Goal: Transaction & Acquisition: Subscribe to service/newsletter

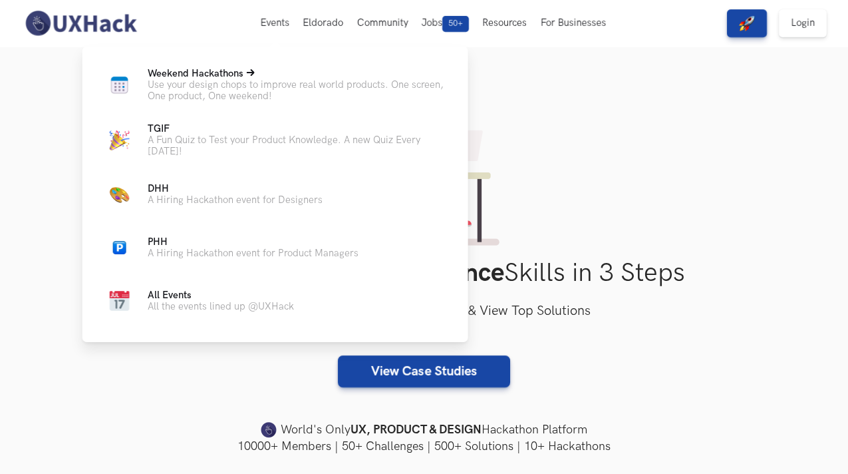
click at [251, 73] on icon at bounding box center [251, 72] width 8 height 7
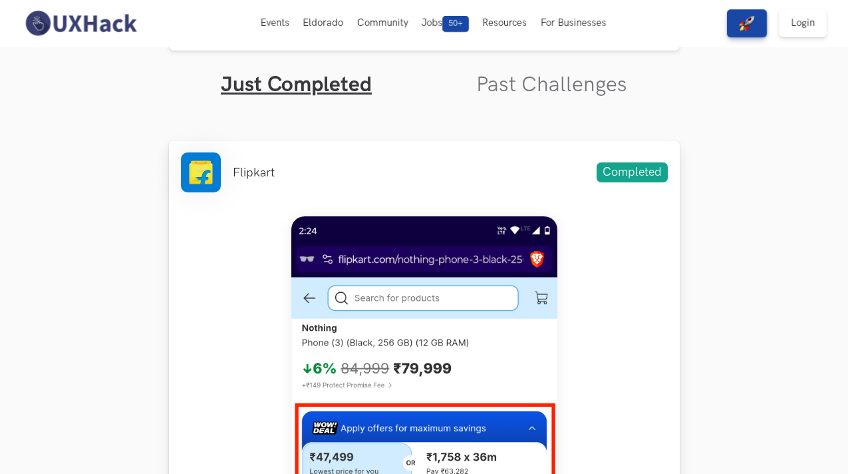
scroll to position [375, 0]
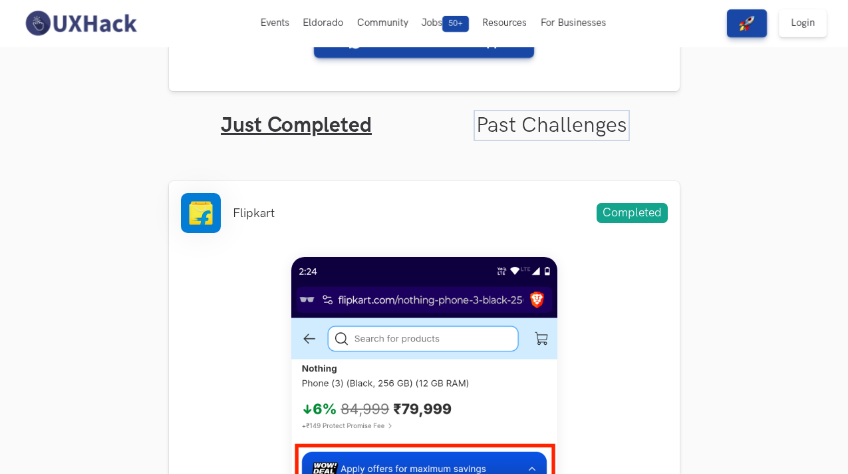
click at [526, 129] on link "Past Challenges" at bounding box center [551, 125] width 151 height 26
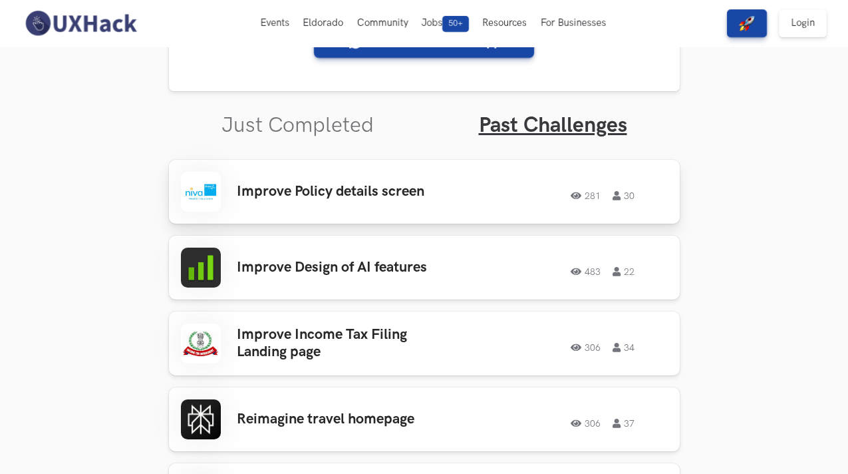
click at [382, 183] on h3 "Improve Policy details screen" at bounding box center [341, 191] width 208 height 17
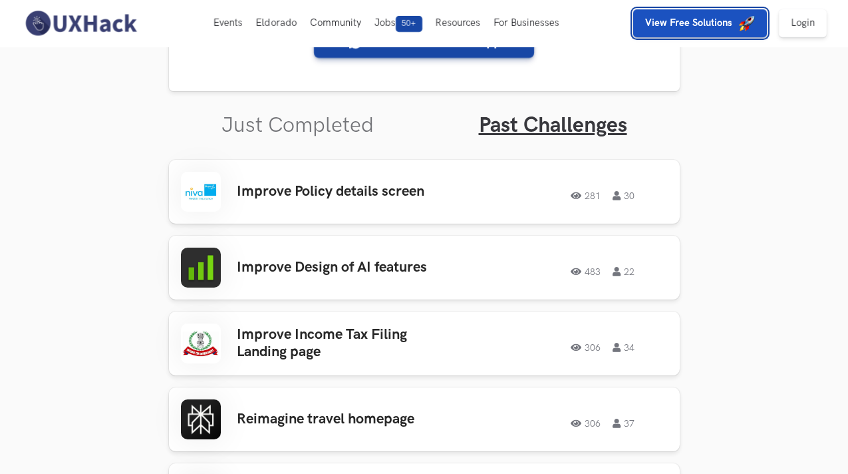
click at [710, 27] on strong "View Free Solutions" at bounding box center [688, 22] width 87 height 11
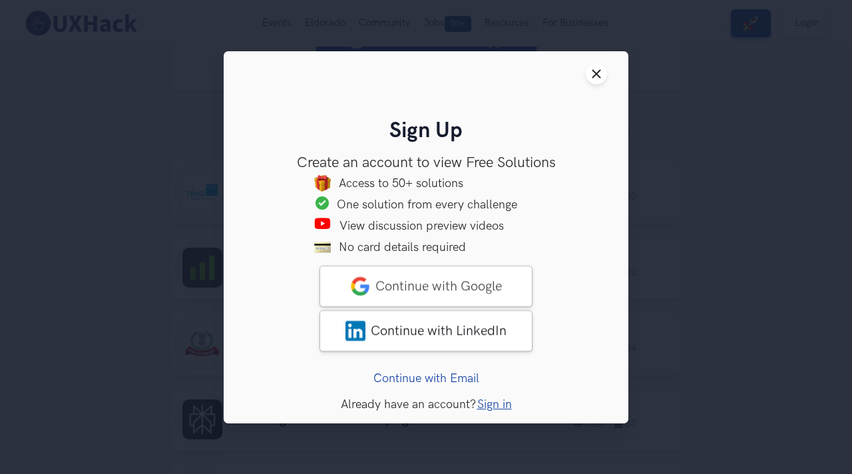
click at [443, 383] on link "Continue with Email" at bounding box center [426, 378] width 106 height 14
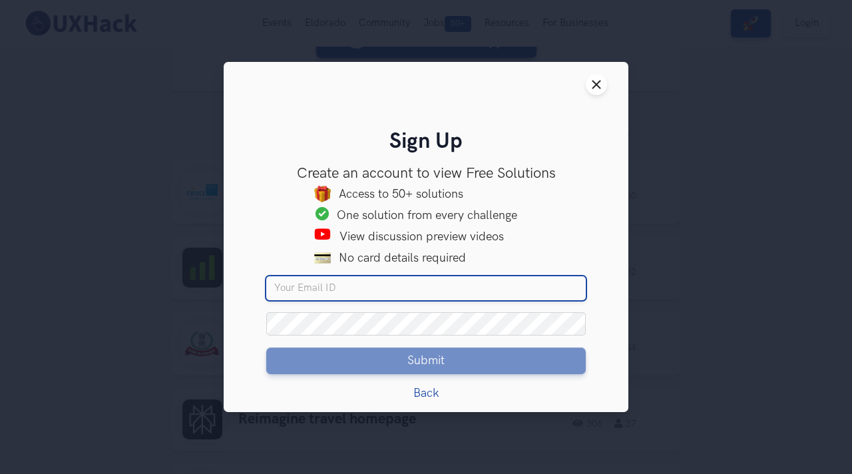
click at [369, 283] on input "Your email" at bounding box center [425, 288] width 319 height 24
type input "jaitalwar.22@gmail.com"
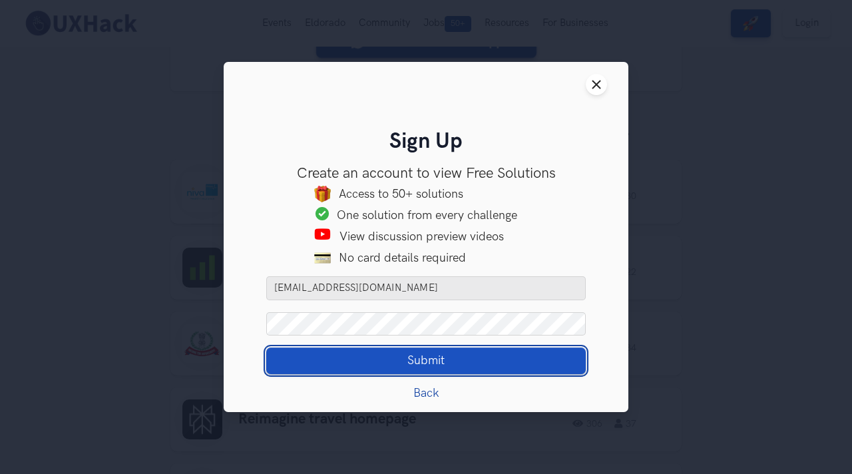
click at [400, 353] on button "Submit Loading" at bounding box center [425, 360] width 319 height 27
click at [436, 365] on span "Submit" at bounding box center [425, 360] width 37 height 15
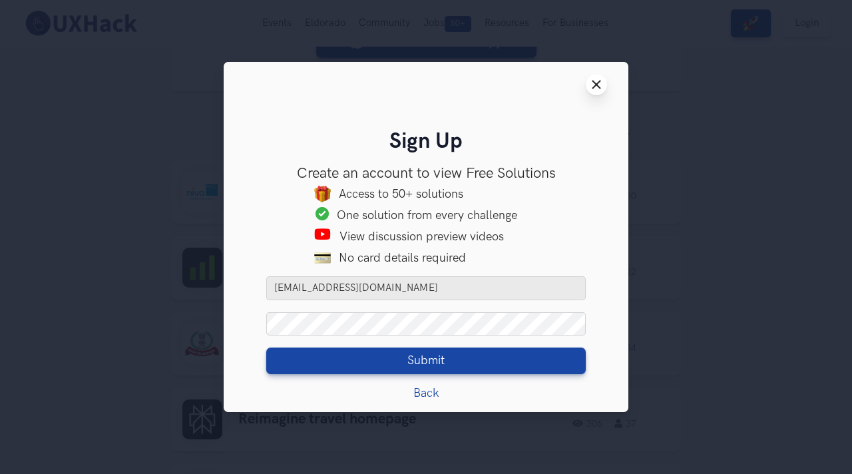
click at [600, 85] on icon "Close modal window" at bounding box center [596, 84] width 11 height 11
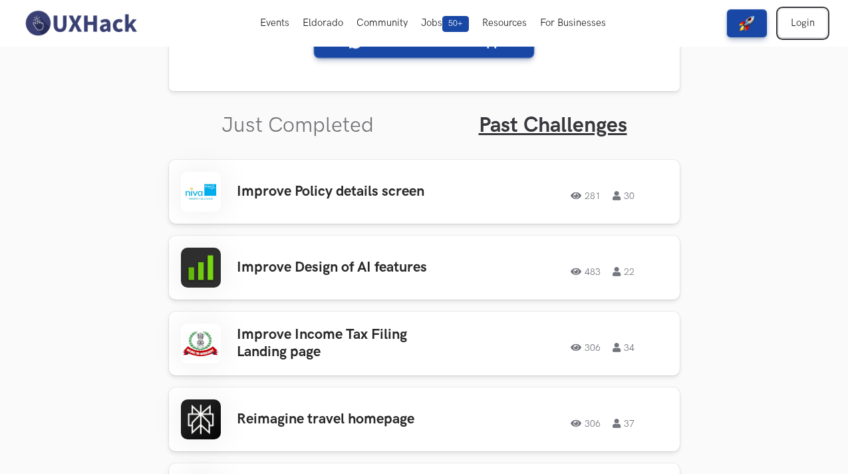
click at [790, 29] on link "Login" at bounding box center [803, 23] width 48 height 28
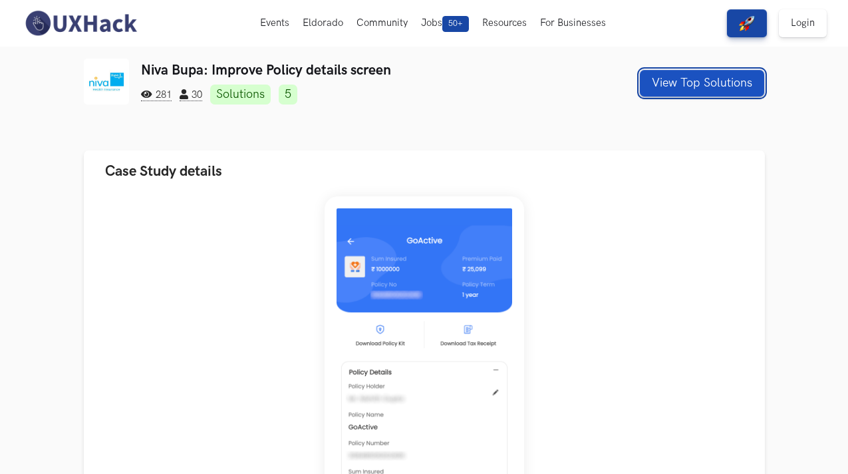
click at [749, 85] on button "View Top Solutions" at bounding box center [702, 83] width 124 height 27
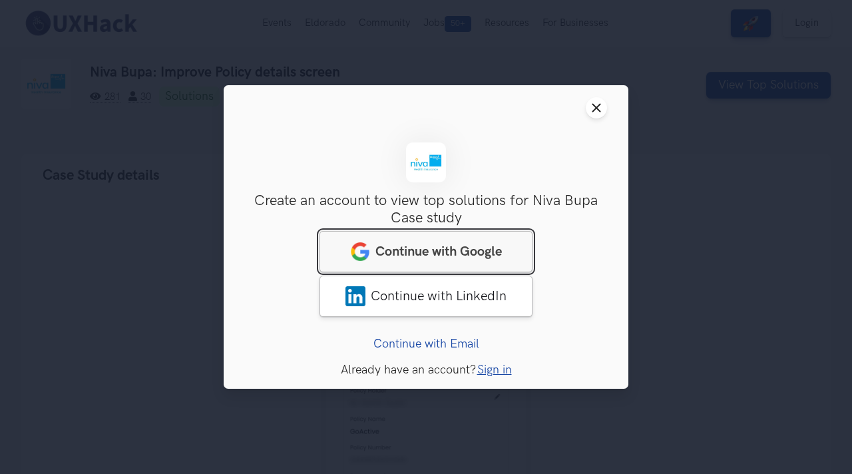
click at [468, 256] on span "Continue with Google" at bounding box center [438, 252] width 126 height 16
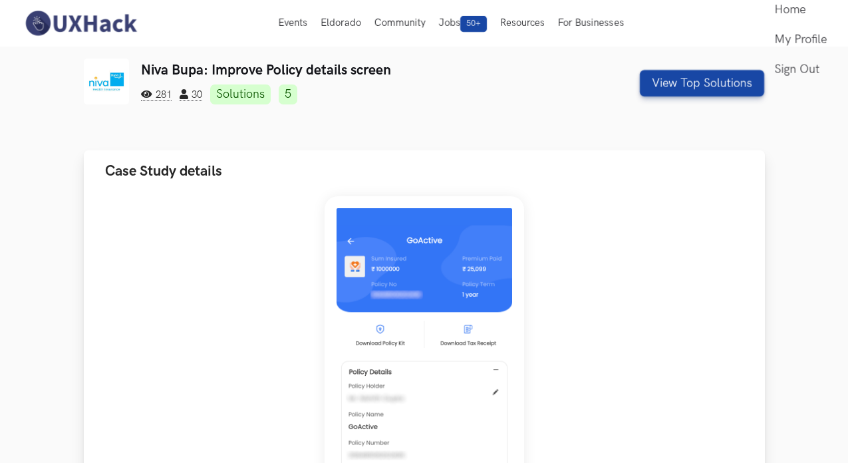
scroll to position [9, 0]
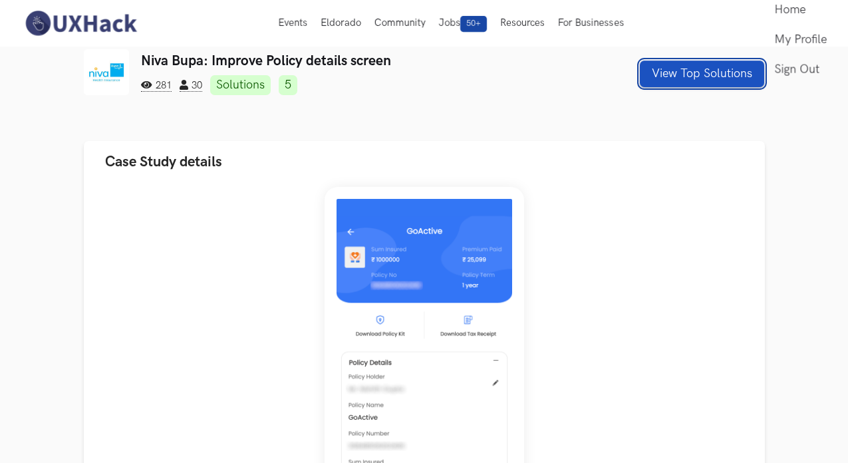
click at [730, 79] on button "View Top Solutions" at bounding box center [702, 74] width 124 height 27
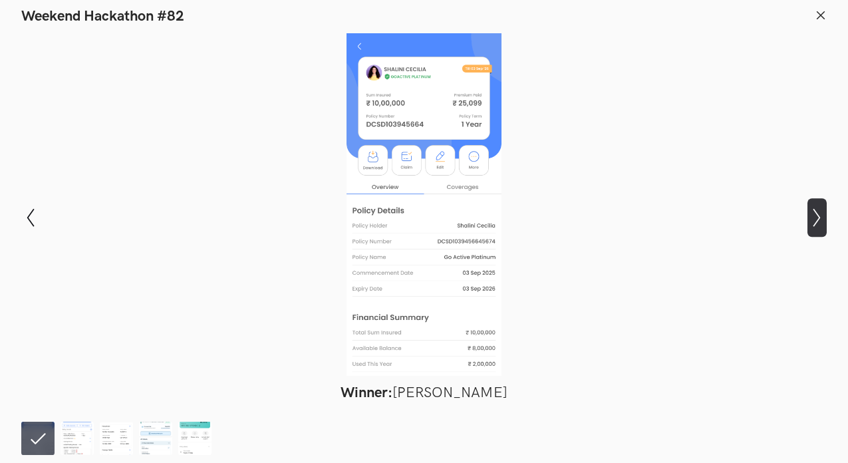
click at [822, 218] on icon "Show next slide" at bounding box center [817, 217] width 19 height 19
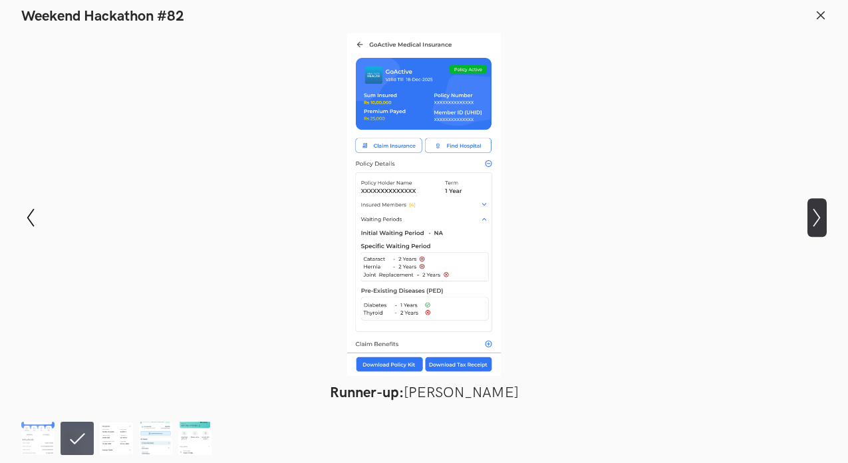
click at [822, 218] on icon "Show next slide" at bounding box center [817, 217] width 19 height 19
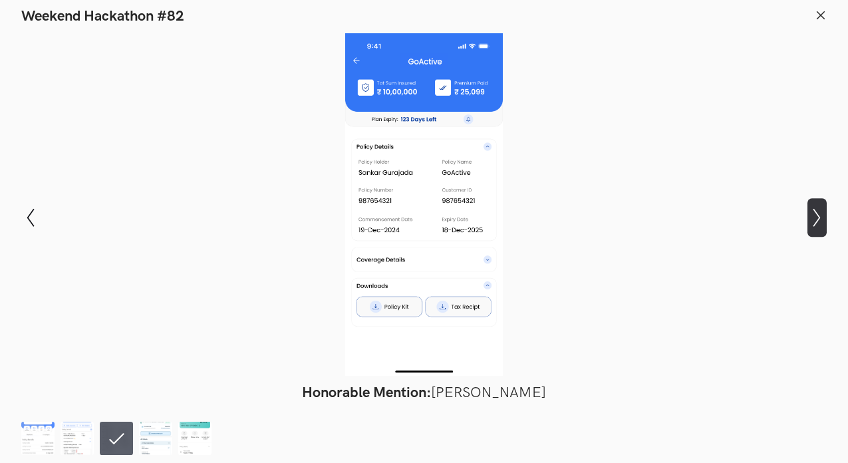
click at [822, 218] on icon "Show next slide" at bounding box center [817, 217] width 19 height 19
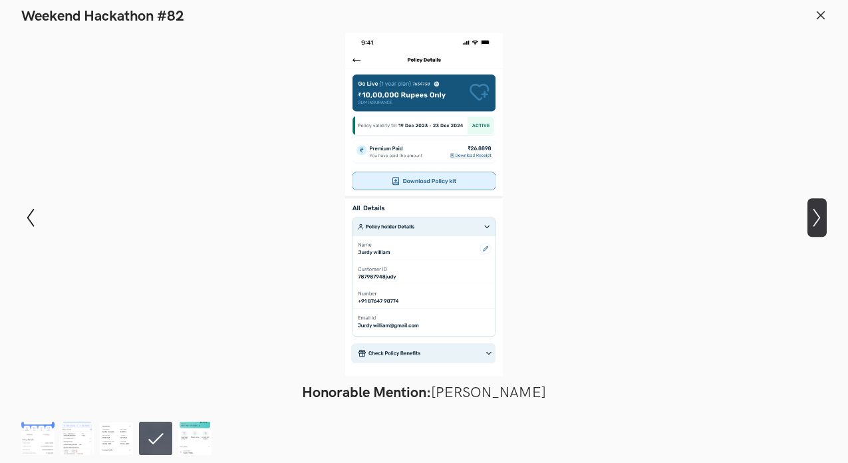
click at [822, 218] on icon "Show next slide" at bounding box center [817, 217] width 19 height 19
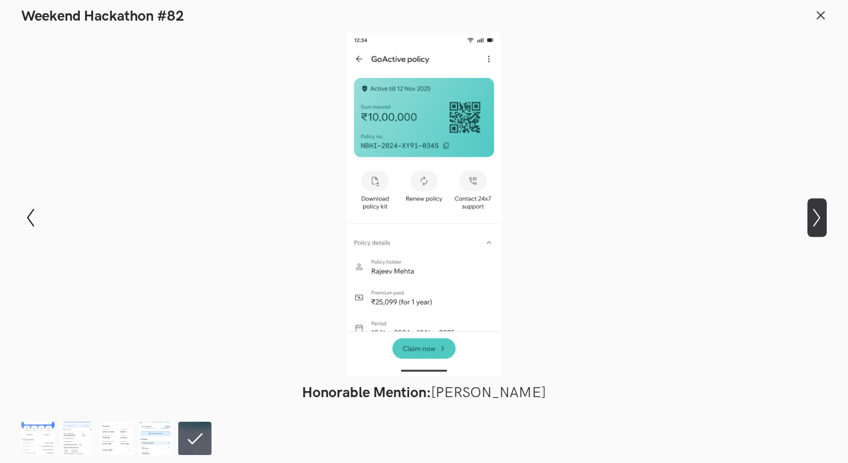
click at [822, 218] on icon "Show next slide" at bounding box center [817, 217] width 19 height 19
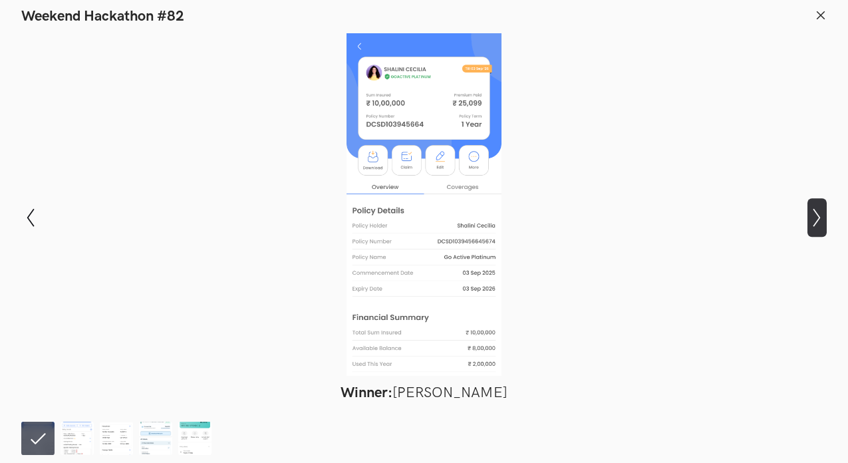
click at [822, 218] on icon "Show next slide" at bounding box center [817, 217] width 19 height 19
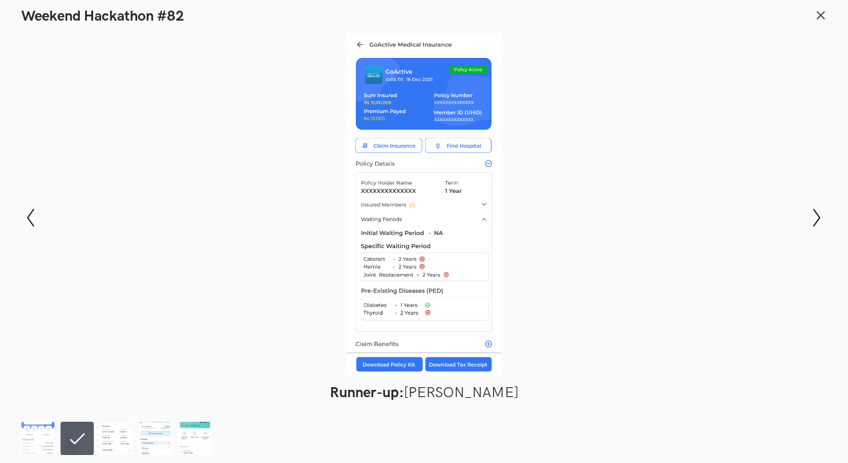
click at [820, 13] on icon at bounding box center [821, 15] width 12 height 12
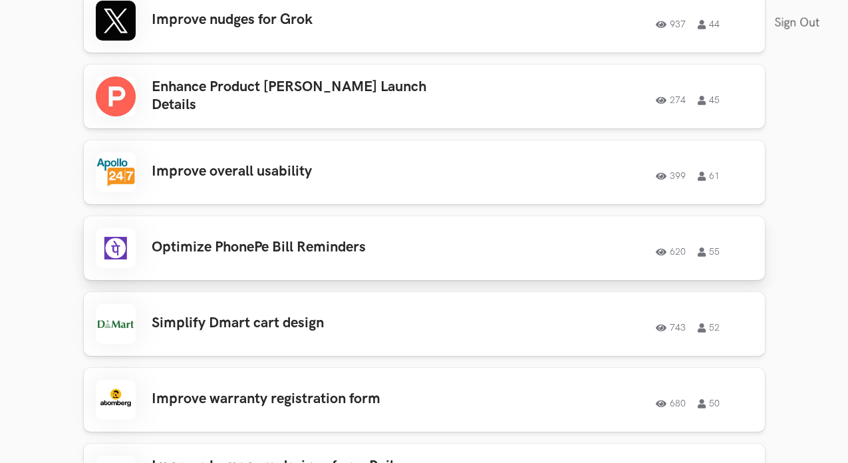
scroll to position [1345, 0]
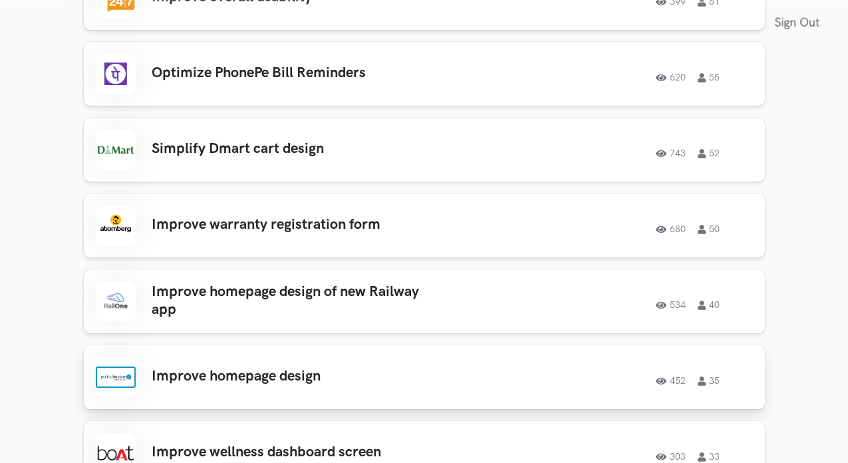
click at [223, 357] on div "Improve homepage design 452 35 452 35" at bounding box center [424, 377] width 657 height 40
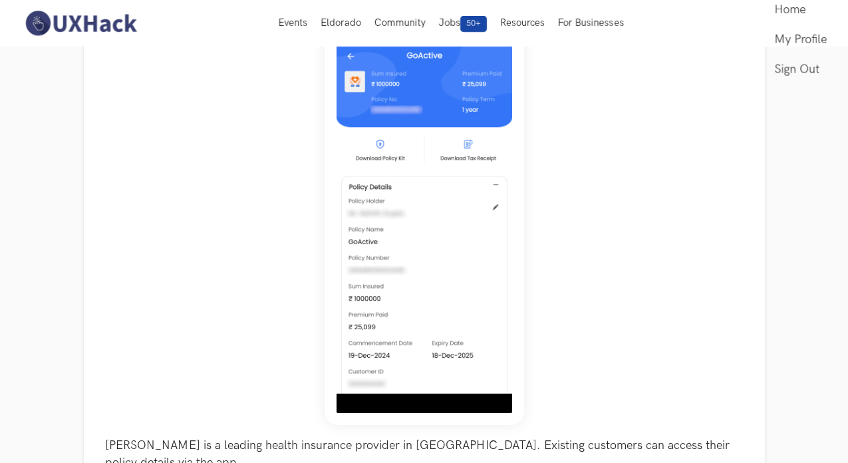
scroll to position [74, 0]
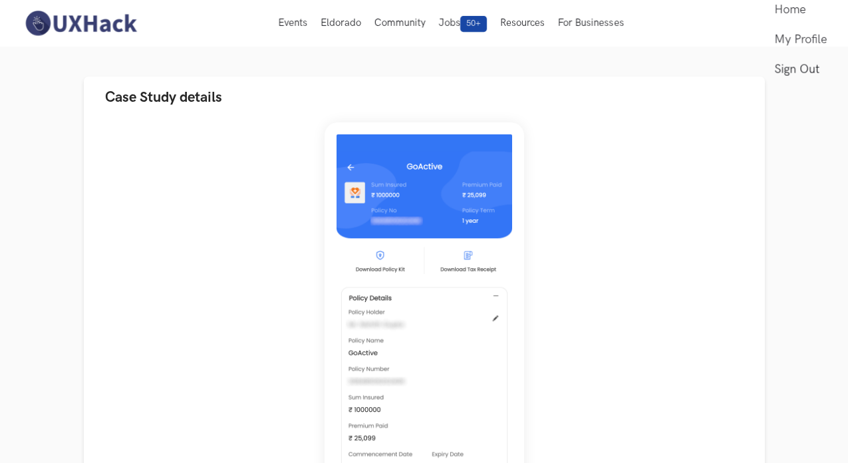
click at [790, 85] on link "Sign Out" at bounding box center [801, 70] width 53 height 30
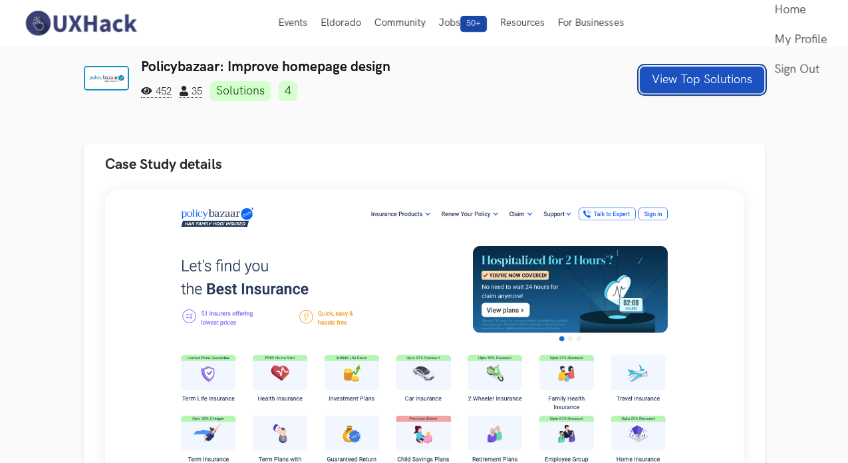
click at [756, 77] on button "View Top Solutions" at bounding box center [702, 80] width 124 height 27
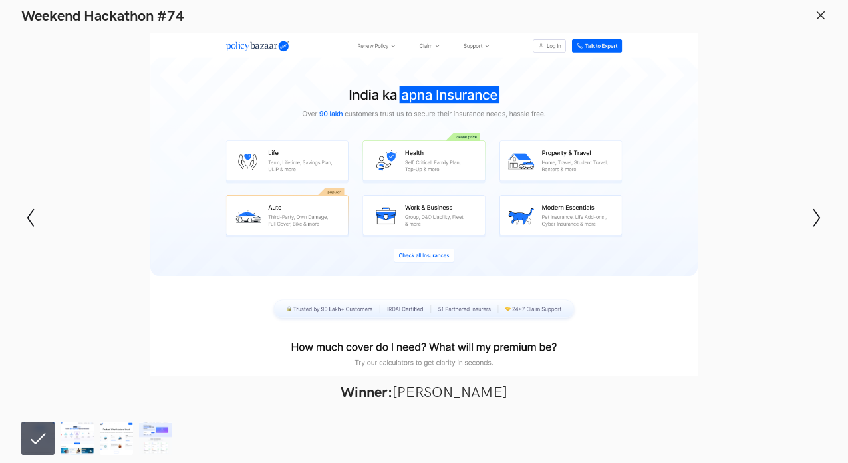
click at [820, 13] on icon at bounding box center [821, 15] width 12 height 12
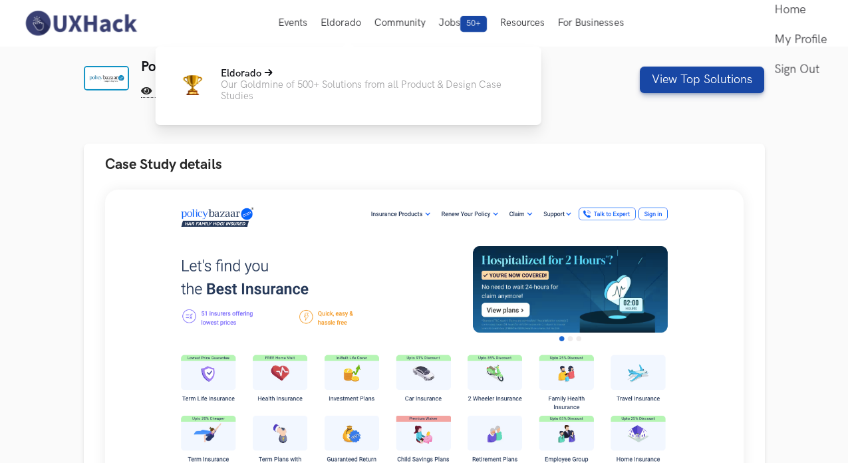
click at [269, 69] on icon at bounding box center [269, 73] width 8 height 8
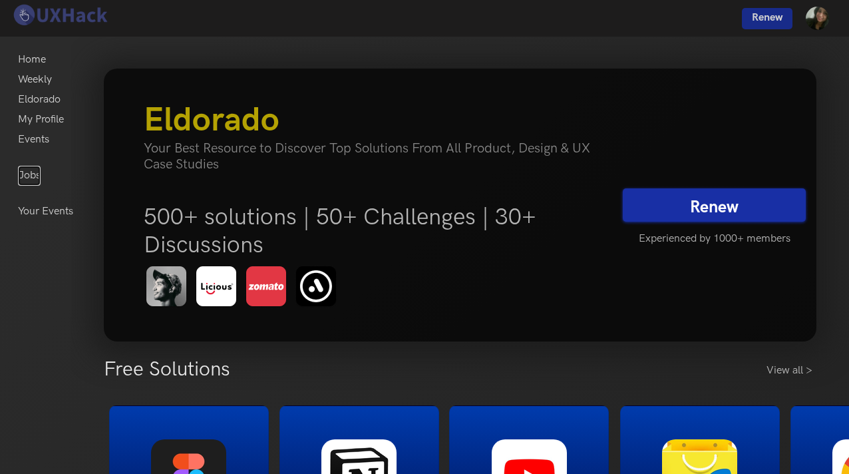
click at [29, 178] on link "Jobs" at bounding box center [29, 176] width 23 height 20
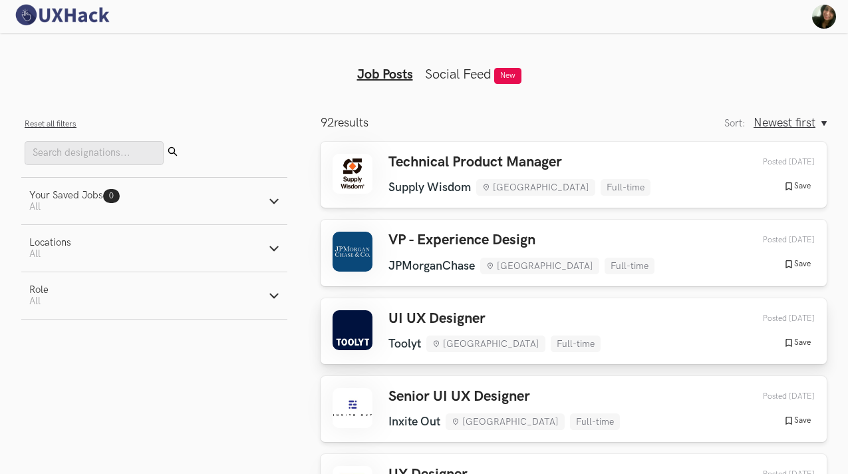
click at [790, 341] on icon "button" at bounding box center [789, 342] width 11 height 11
click at [264, 197] on button "Your Saved Jobs 1 Jobs Active filters: All" at bounding box center [154, 201] width 266 height 47
click at [53, 258] on label "Saved" at bounding box center [51, 253] width 45 height 14
click at [42, 258] on input "Saved" at bounding box center [35, 253] width 13 height 13
radio input "true"
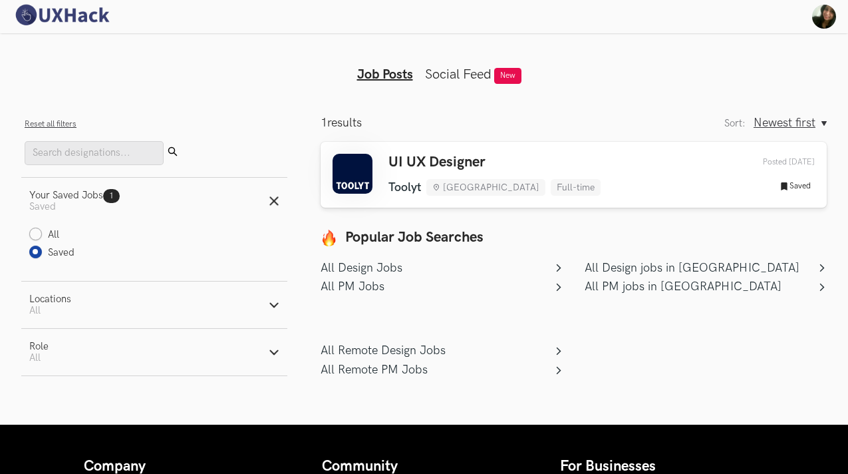
click at [49, 238] on label "All" at bounding box center [44, 235] width 30 height 14
click at [42, 238] on input "All" at bounding box center [35, 235] width 13 height 13
radio input "true"
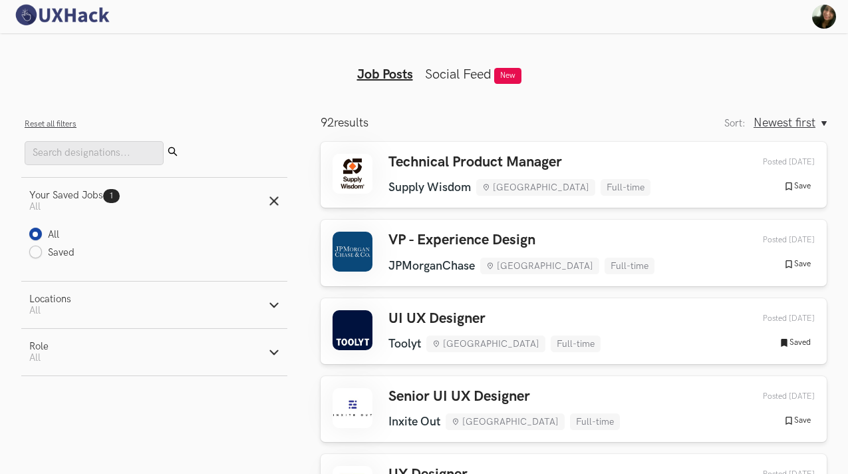
click at [564, 77] on ul "Job Posts Social Feed New" at bounding box center [424, 63] width 511 height 37
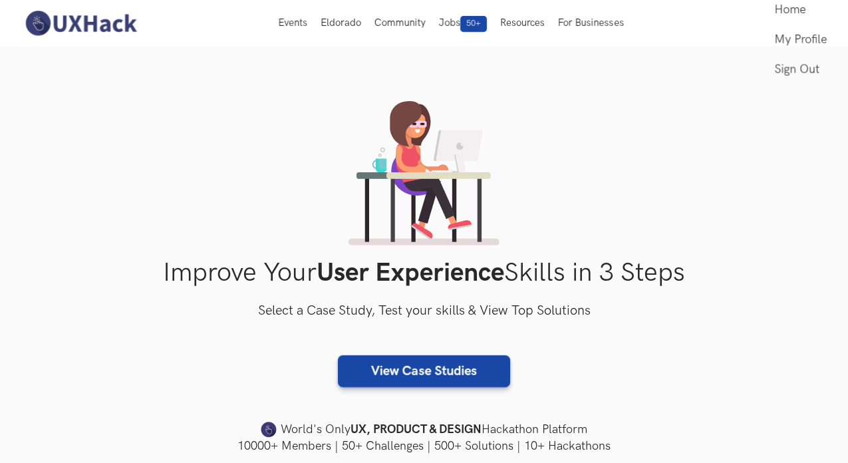
click at [779, 85] on link "Sign Out" at bounding box center [801, 70] width 53 height 30
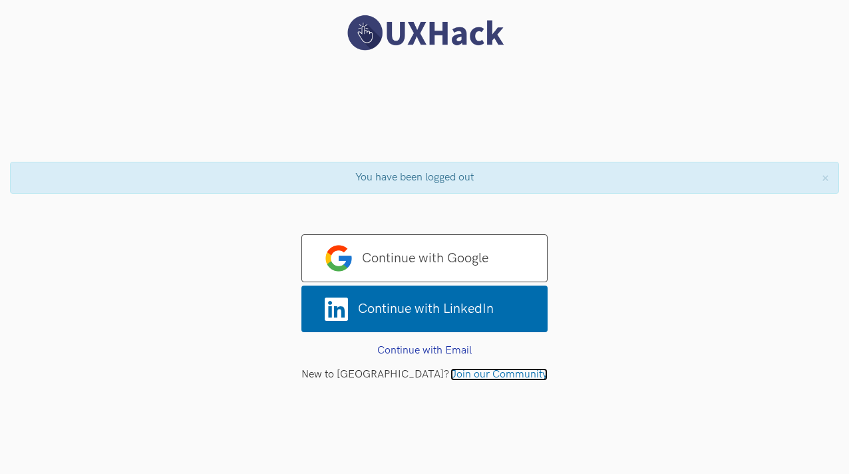
click at [450, 371] on link "Join our Community" at bounding box center [498, 374] width 97 height 13
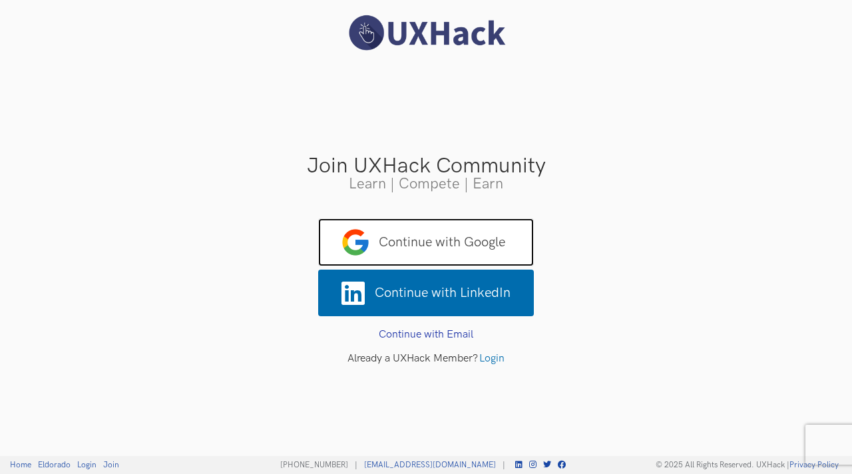
click at [405, 234] on span "Continue with Google" at bounding box center [426, 242] width 216 height 48
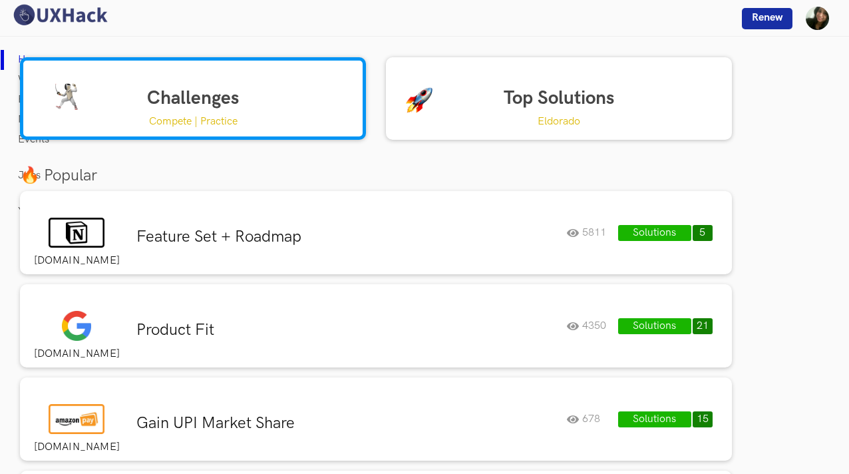
click at [640, 237] on button "Solutions" at bounding box center [654, 233] width 73 height 16
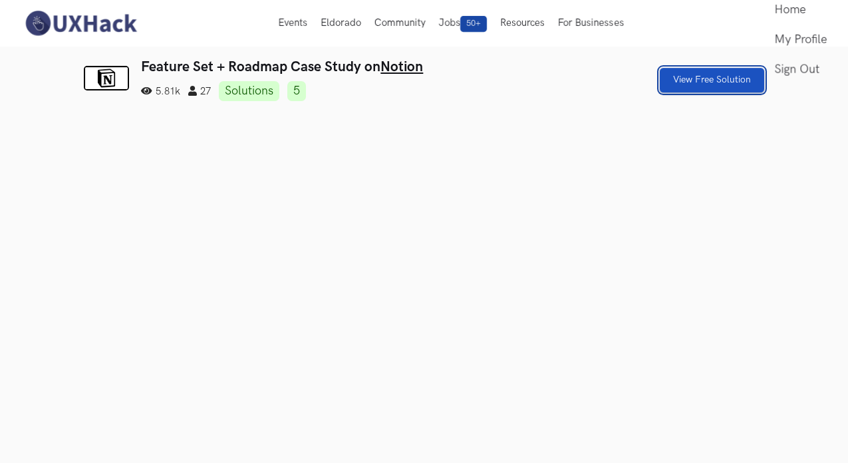
click at [742, 82] on link "View Free Solution" at bounding box center [712, 80] width 104 height 25
click at [765, 73] on link "View Free Solution" at bounding box center [712, 80] width 104 height 25
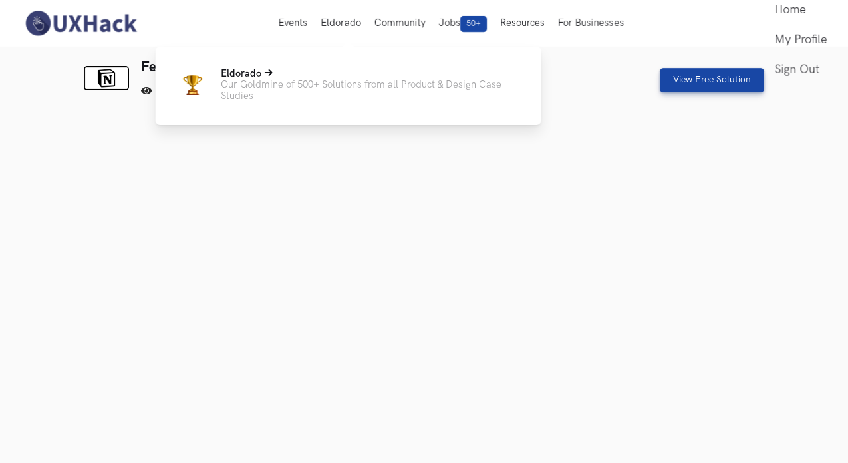
click at [331, 77] on p "Eldorado" at bounding box center [370, 73] width 299 height 11
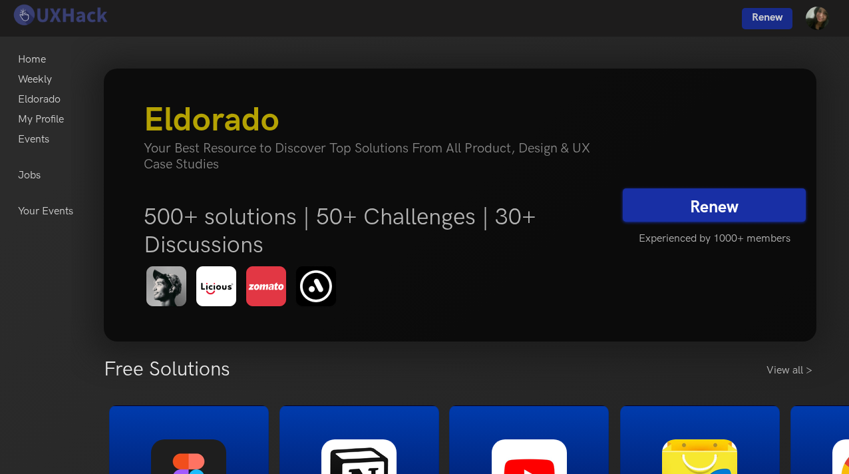
click at [741, 211] on link "Renew" at bounding box center [714, 204] width 183 height 33
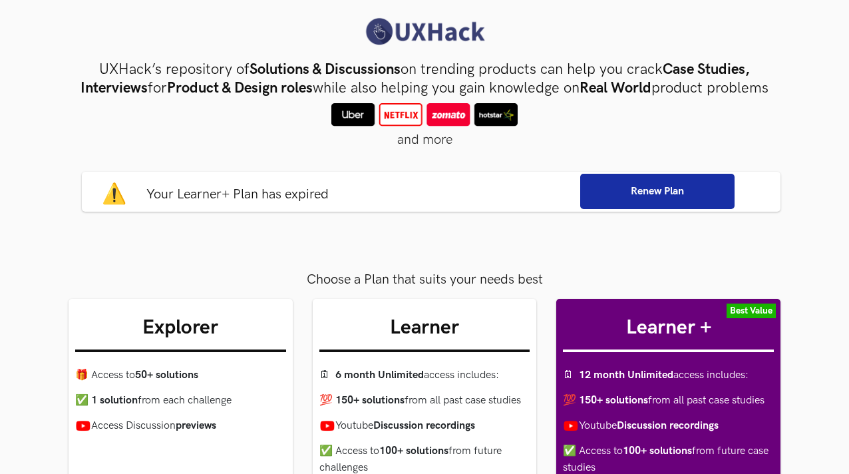
click at [639, 209] on button "Renew Plan" at bounding box center [657, 191] width 154 height 35
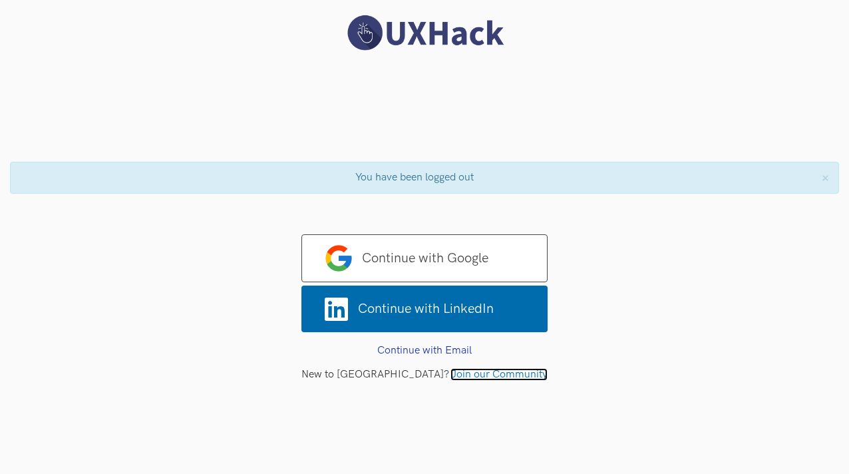
click at [450, 375] on link "Join our Community" at bounding box center [498, 374] width 97 height 13
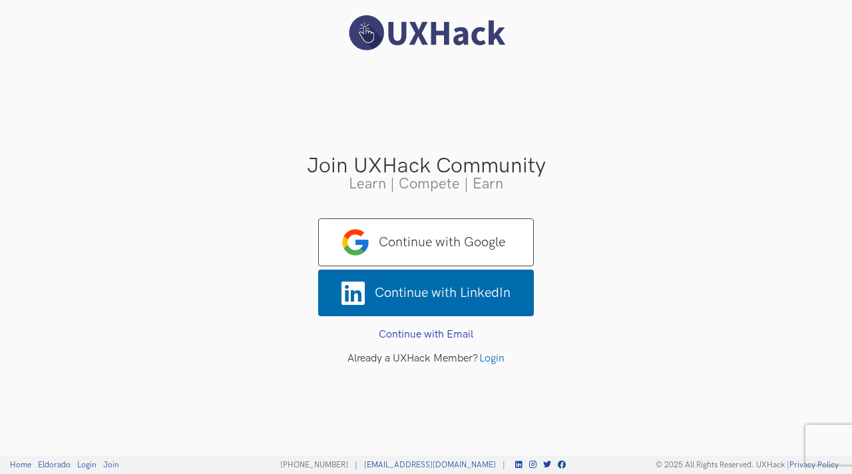
click at [452, 252] on span "Continue with Google" at bounding box center [426, 242] width 216 height 48
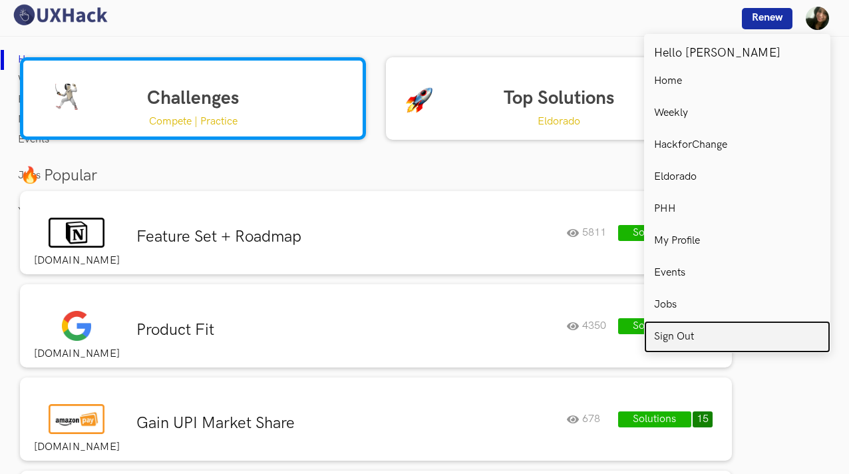
click at [675, 331] on p "Sign Out" at bounding box center [674, 337] width 40 height 12
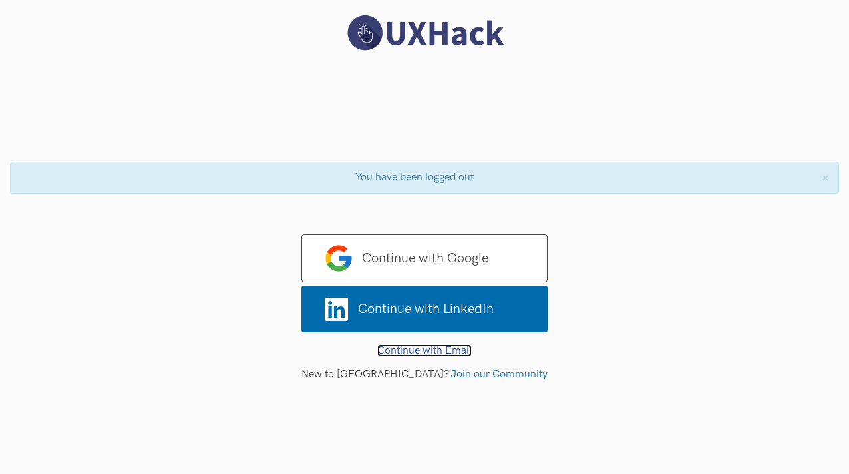
click at [445, 349] on link "Continue with Email" at bounding box center [424, 350] width 94 height 13
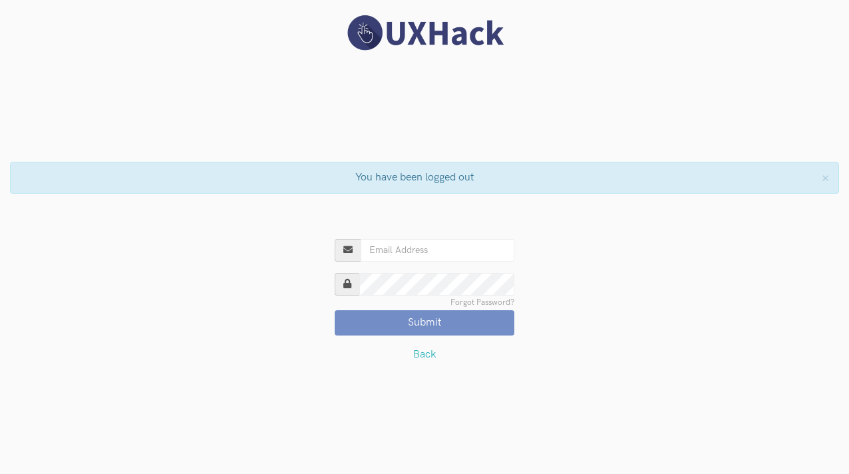
type input "jaitalwar.22@gmail.com"
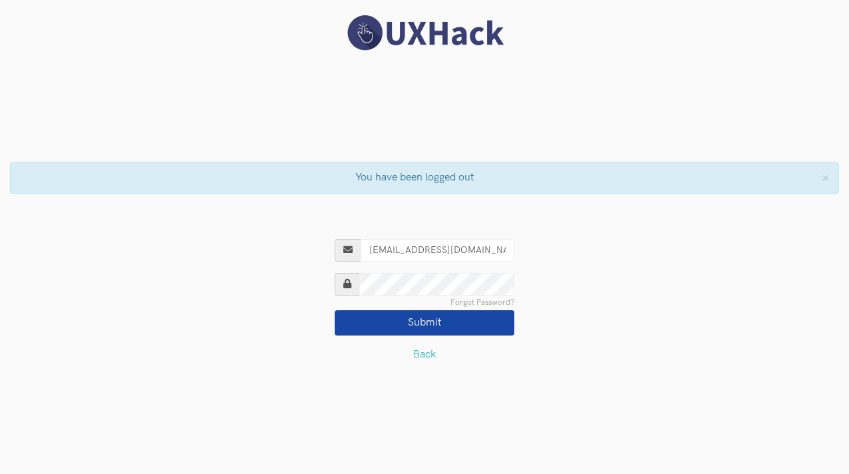
click at [405, 333] on button "Submit" at bounding box center [425, 322] width 180 height 25
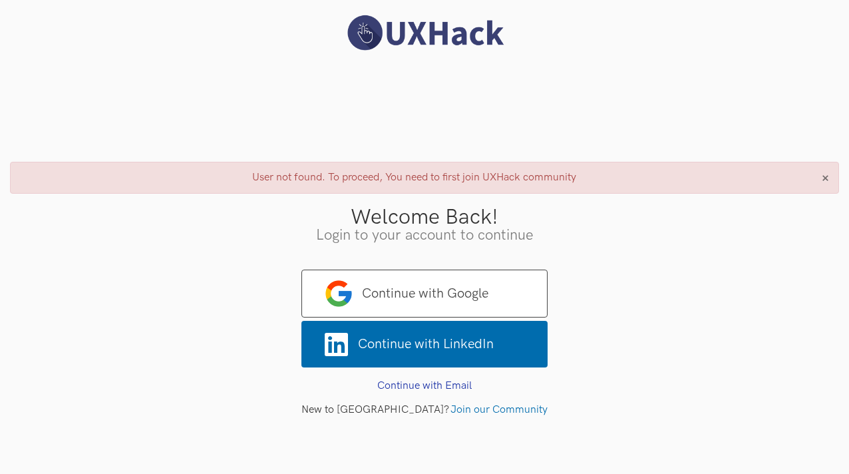
click at [822, 178] on button "×" at bounding box center [825, 178] width 7 height 14
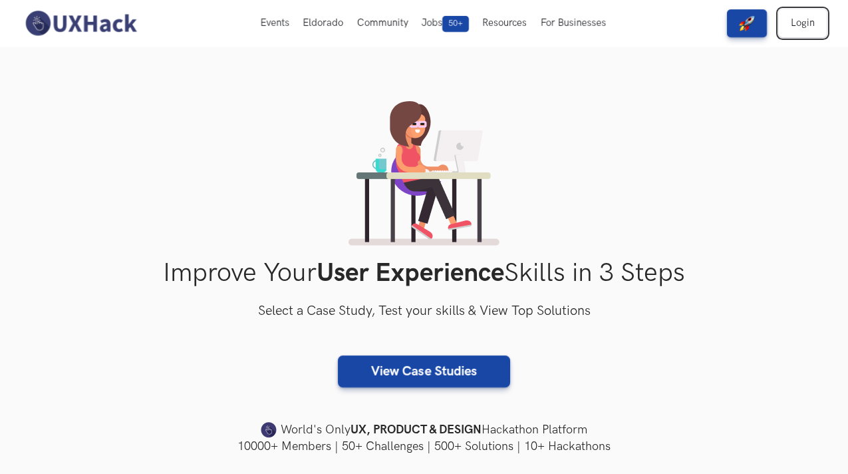
click at [814, 23] on link "Login" at bounding box center [803, 23] width 48 height 28
click at [807, 22] on link "Login" at bounding box center [803, 23] width 48 height 28
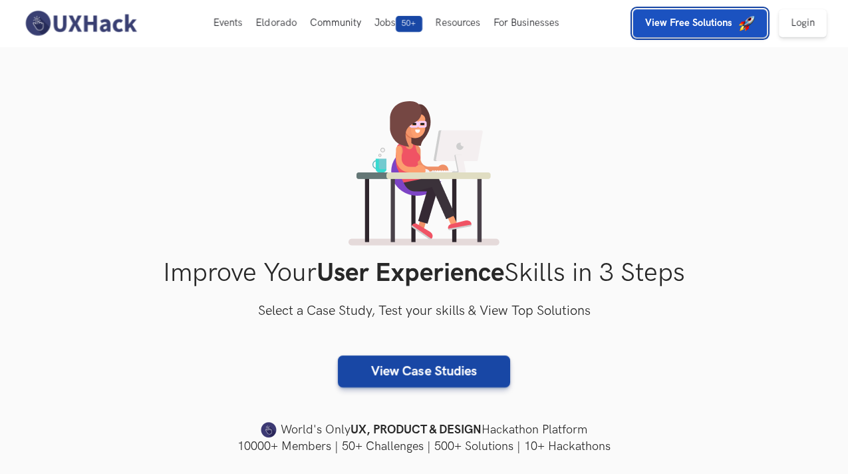
click at [687, 27] on strong "View Free Solutions" at bounding box center [688, 22] width 87 height 11
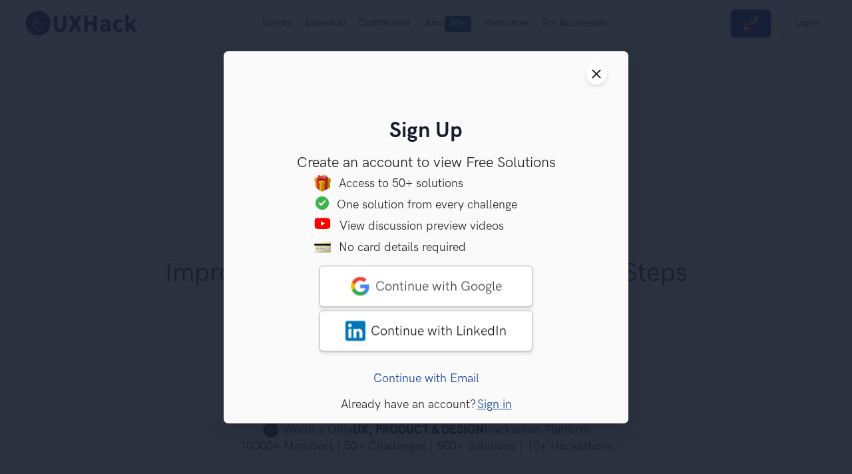
click at [466, 379] on link "Continue with Email" at bounding box center [426, 378] width 106 height 14
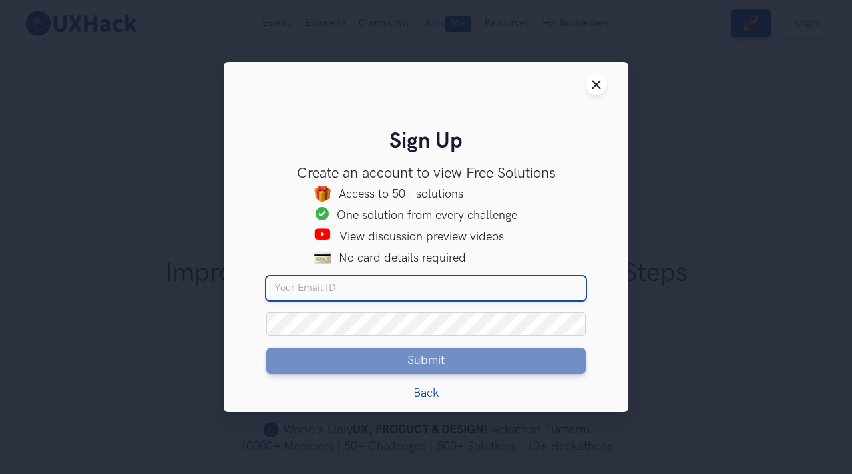
click at [383, 281] on input "Your email" at bounding box center [425, 288] width 319 height 24
type input "[EMAIL_ADDRESS][DOMAIN_NAME]"
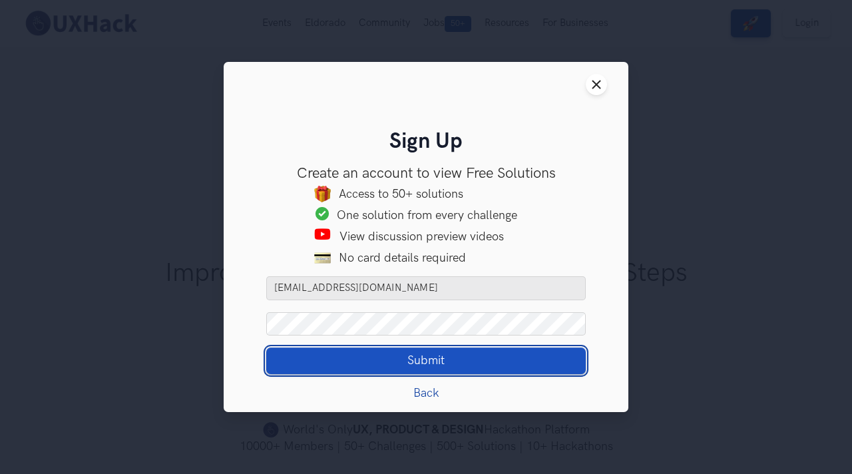
click at [444, 369] on button "Submit Loading" at bounding box center [425, 360] width 319 height 27
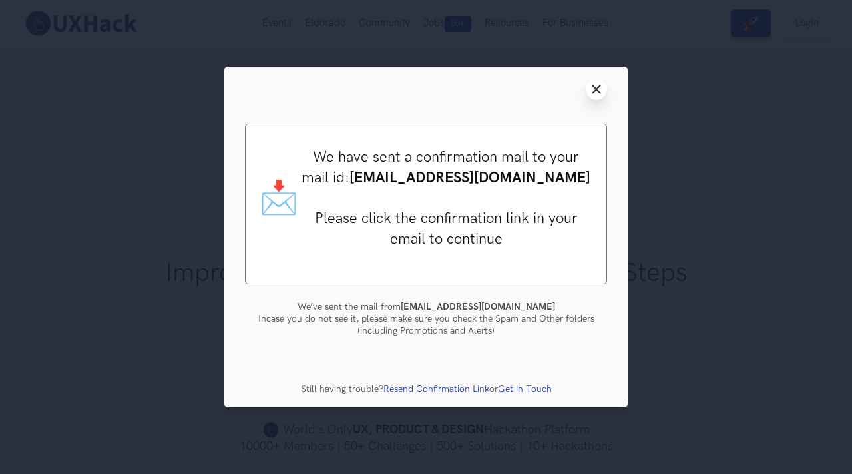
click at [596, 90] on icon "Close modal window" at bounding box center [596, 89] width 11 height 11
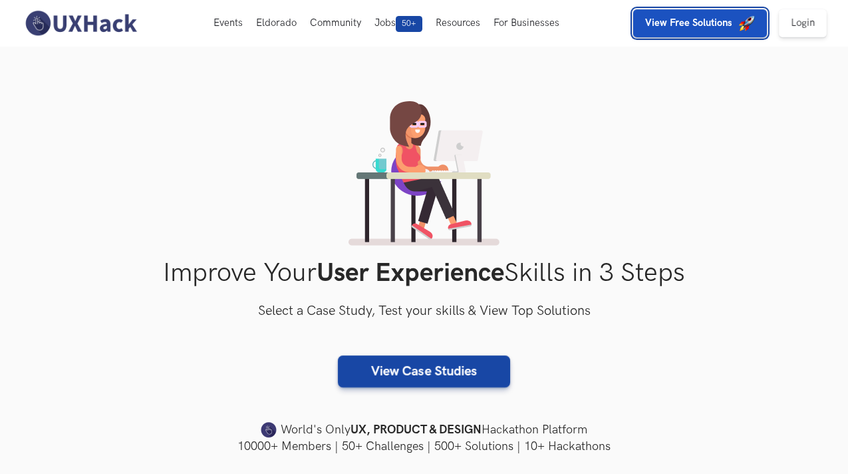
click at [716, 25] on strong "View Free Solutions" at bounding box center [688, 22] width 87 height 11
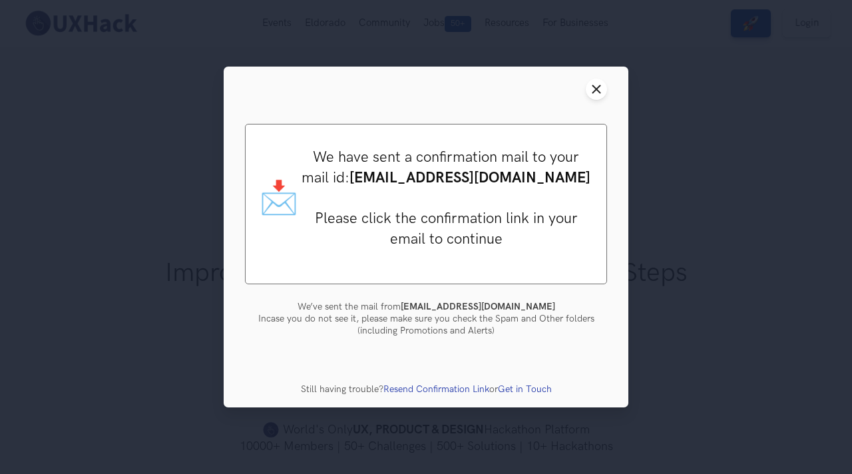
click at [677, 237] on div "Close modal window Sign Up Create an account to view Free Solutions Access to 5…" at bounding box center [426, 237] width 852 height 474
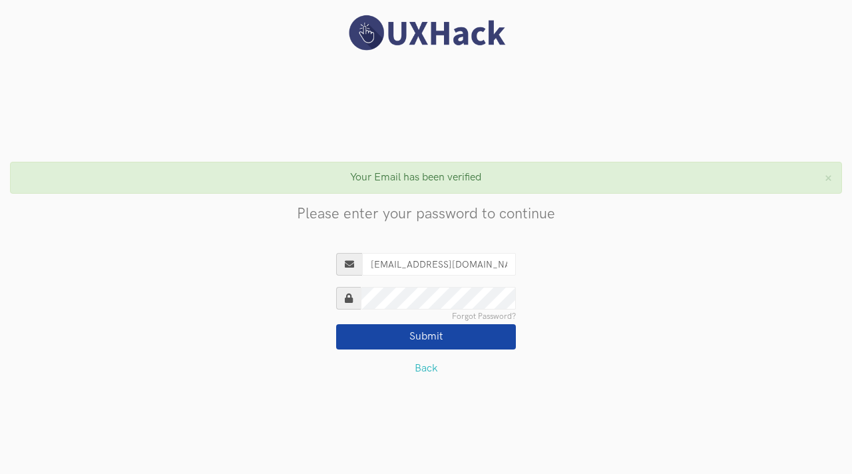
click at [411, 340] on button "Submit" at bounding box center [426, 336] width 180 height 25
